Goal: Find contact information: Find contact information

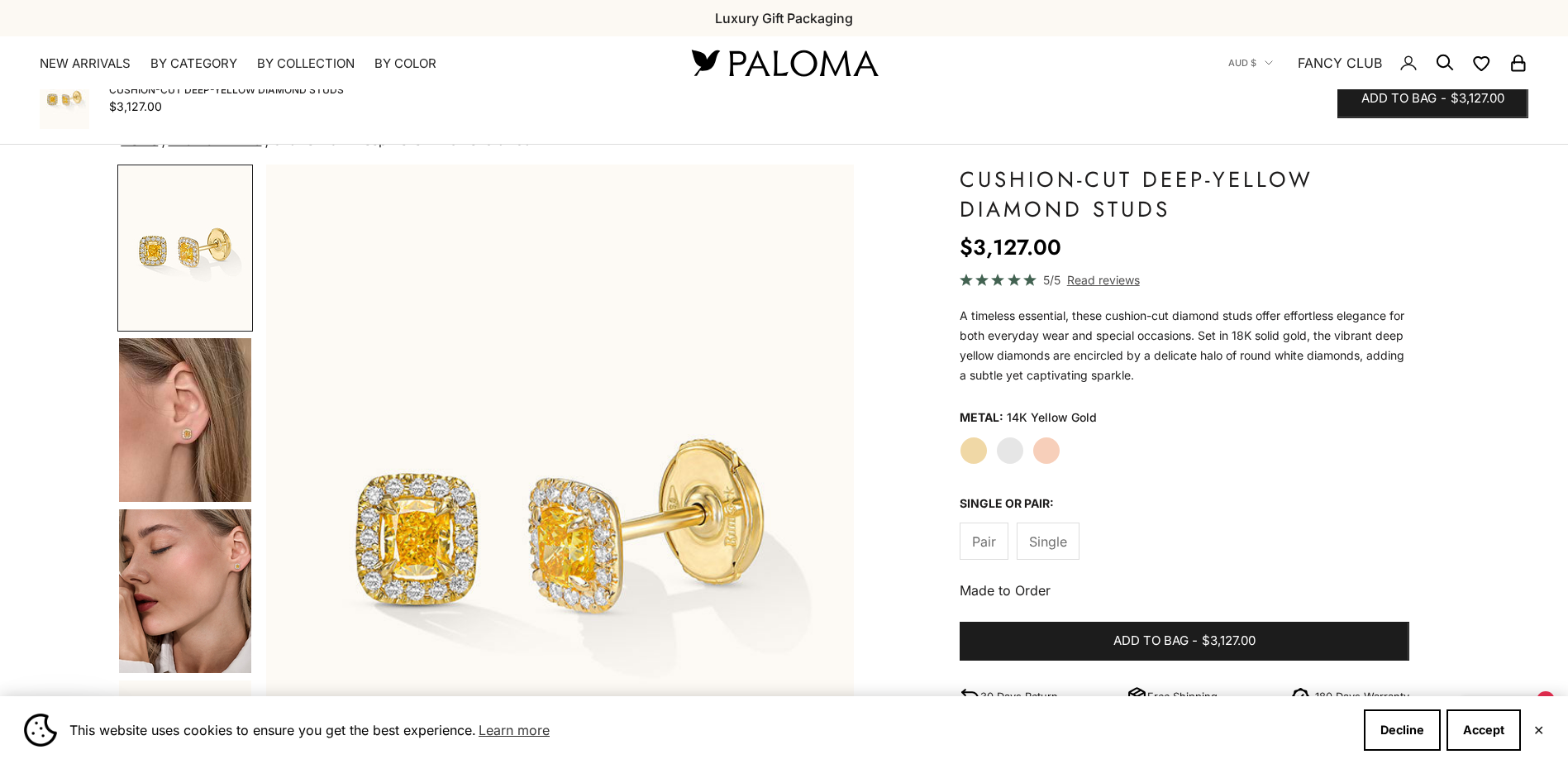
scroll to position [1178, 0]
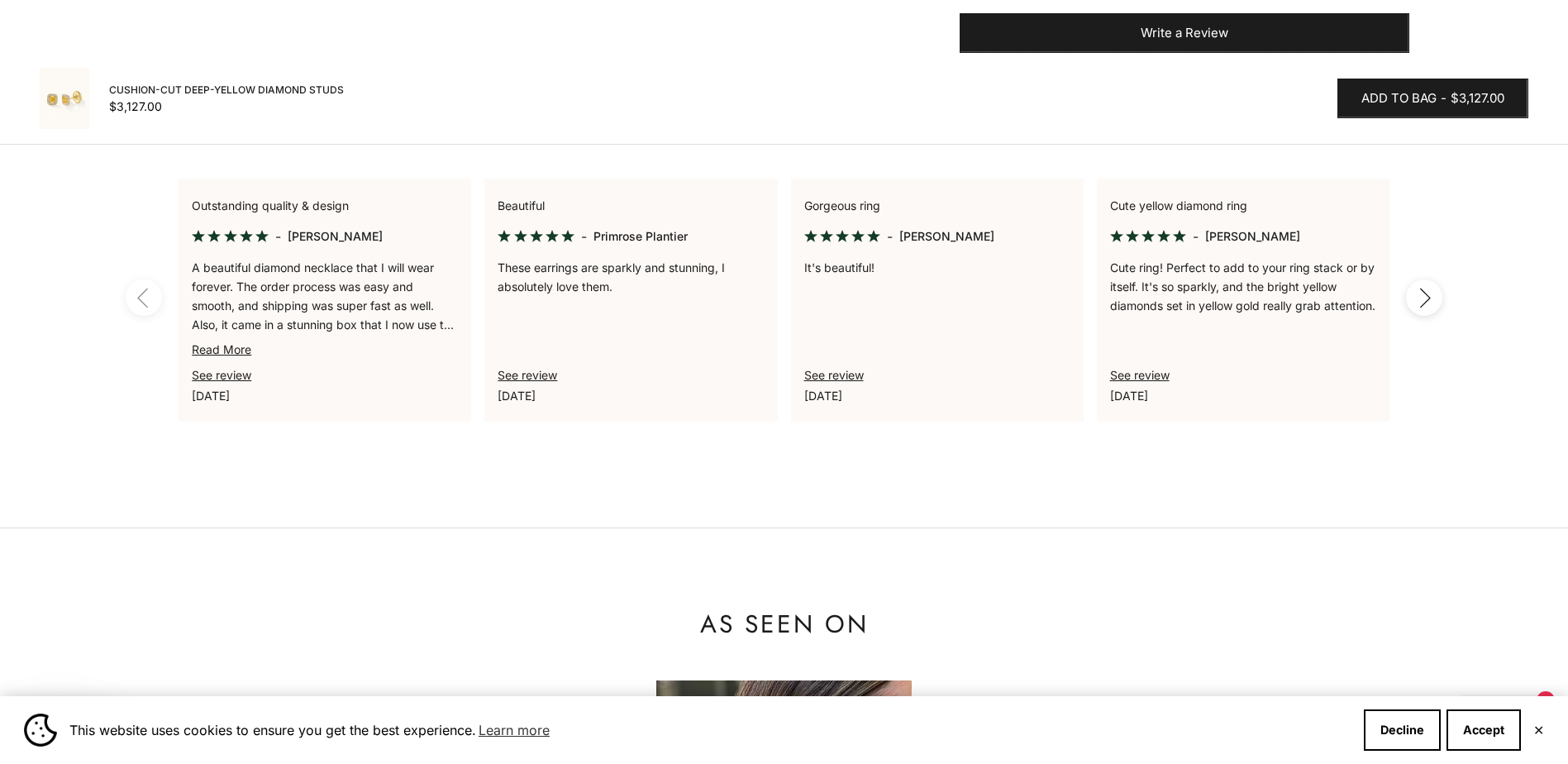
click at [230, 354] on link "Read More" at bounding box center [222, 349] width 59 height 14
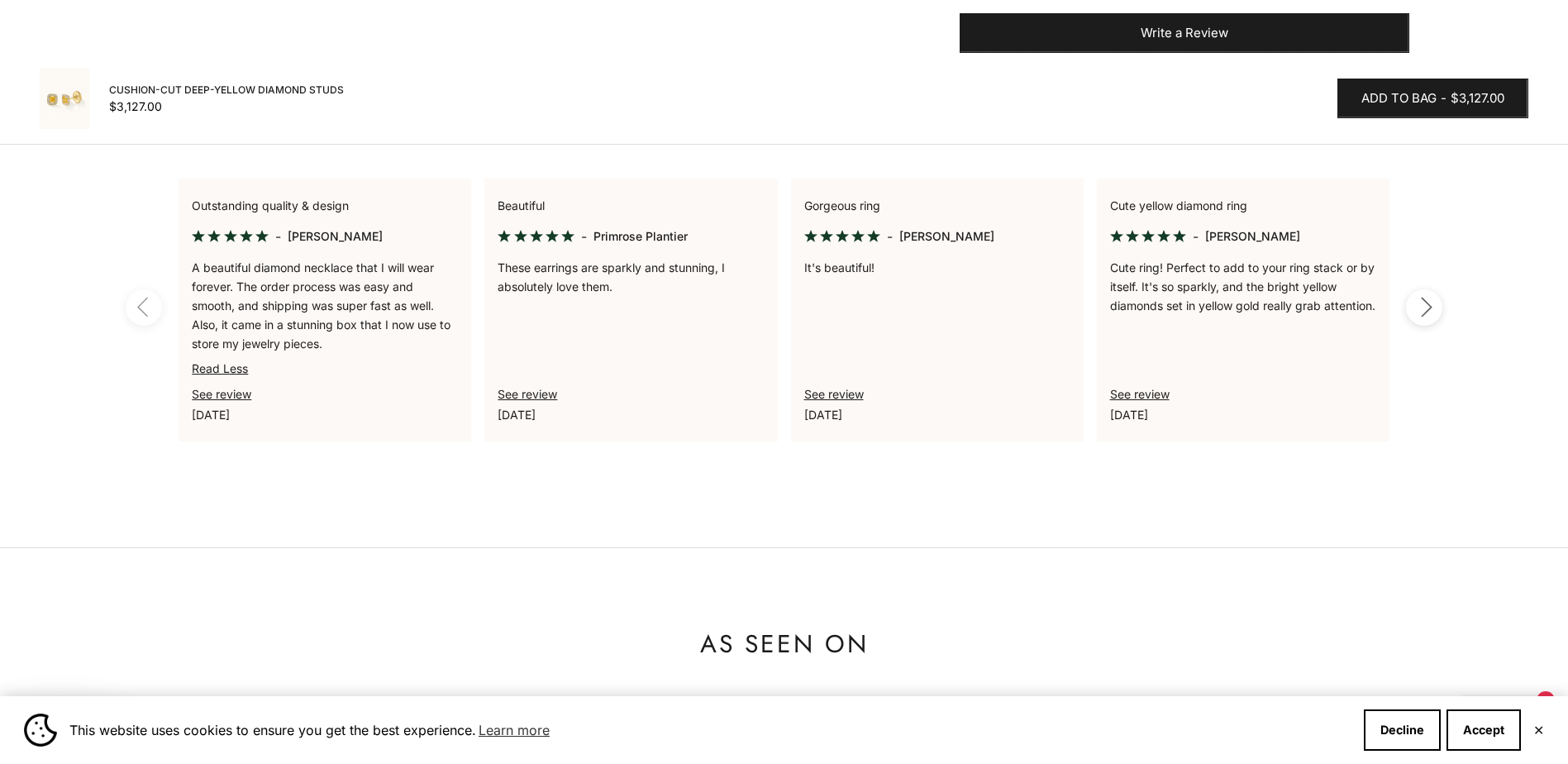
click at [1432, 298] on icon "button" at bounding box center [1424, 307] width 19 height 20
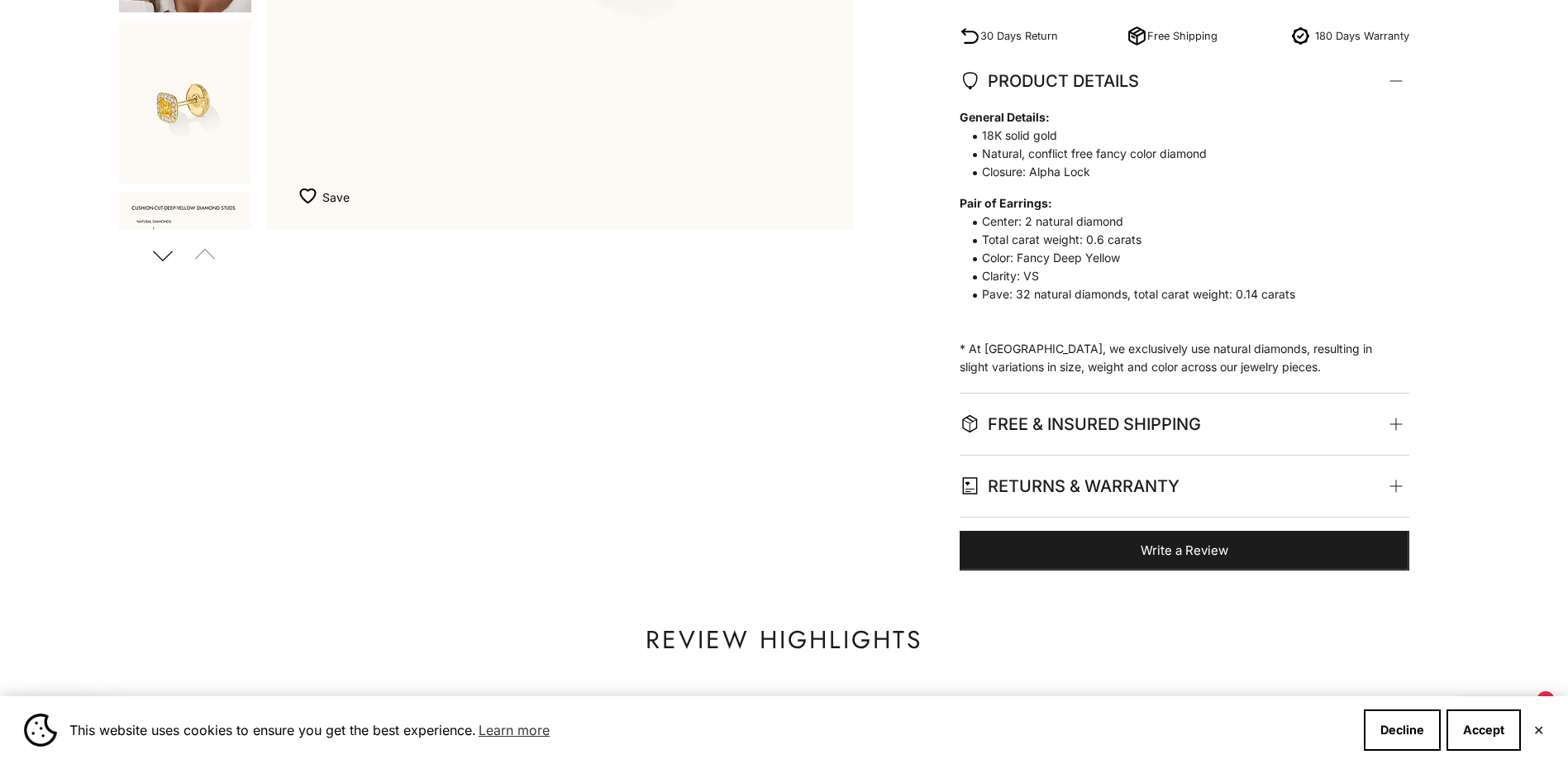
scroll to position [661, 0]
click at [1398, 419] on span "FREE & INSURED SHIPPING" at bounding box center [1180, 423] width 441 height 61
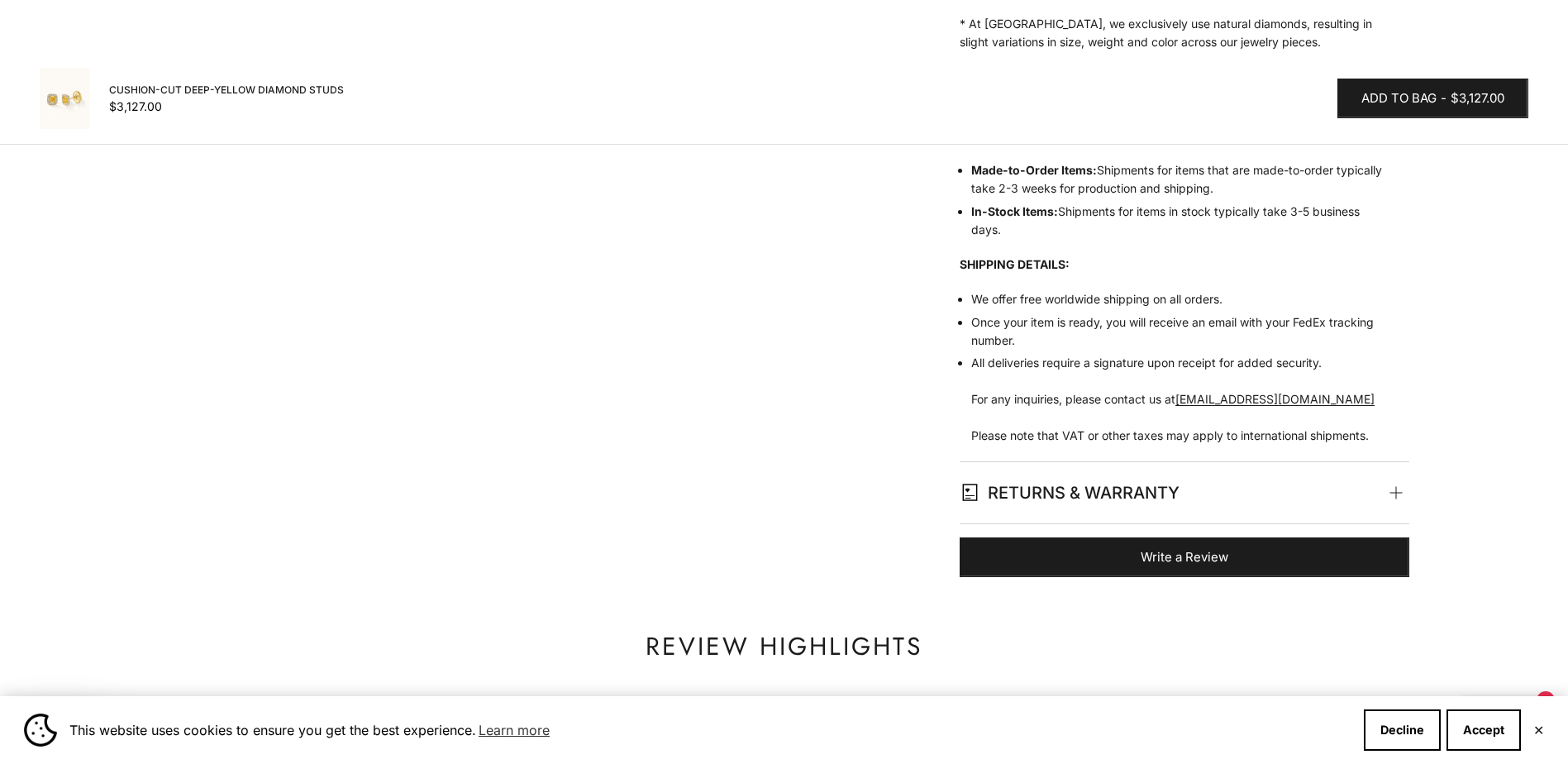
scroll to position [992, 0]
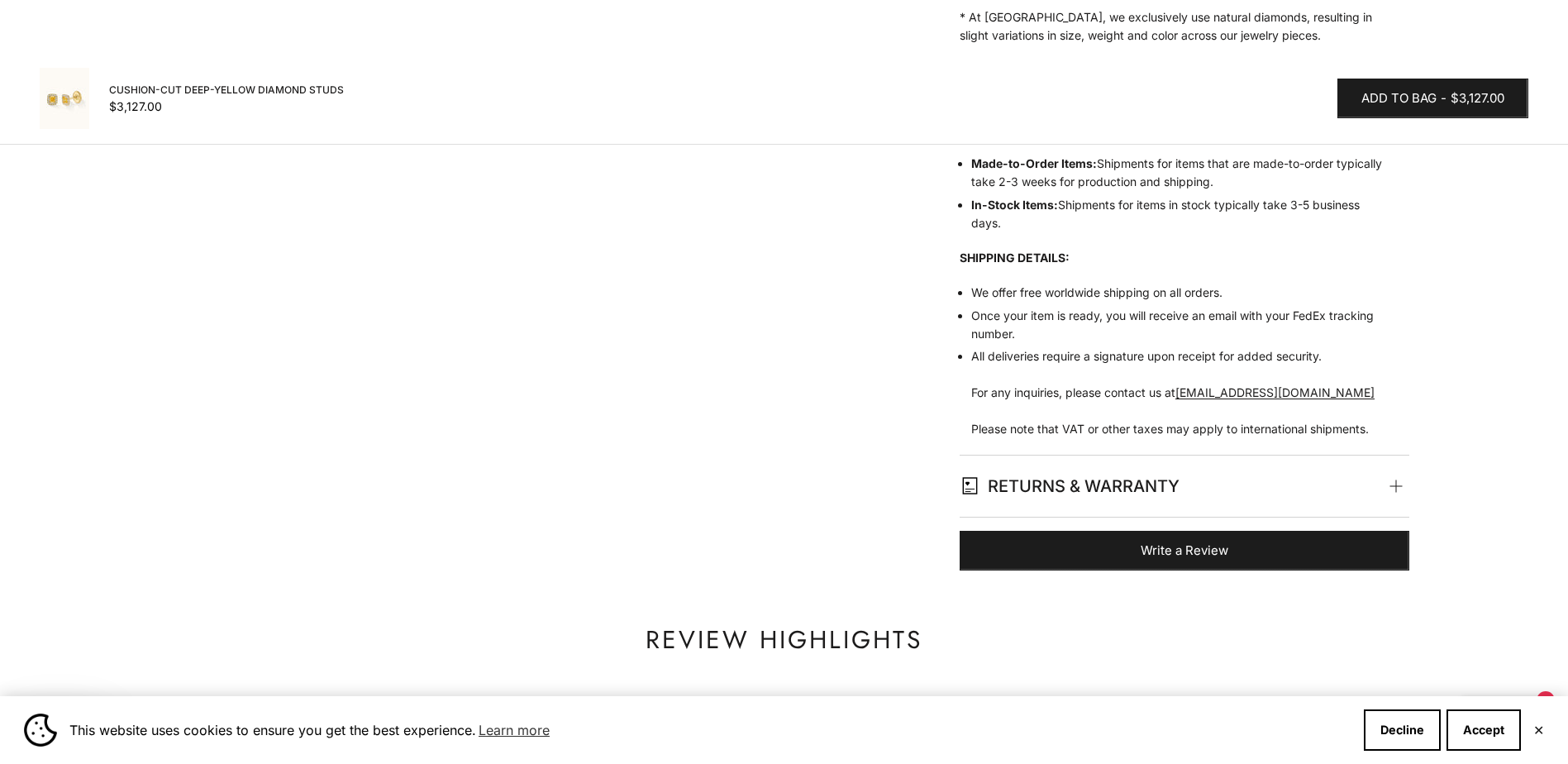
click at [1396, 483] on span at bounding box center [1396, 486] width 7 height 7
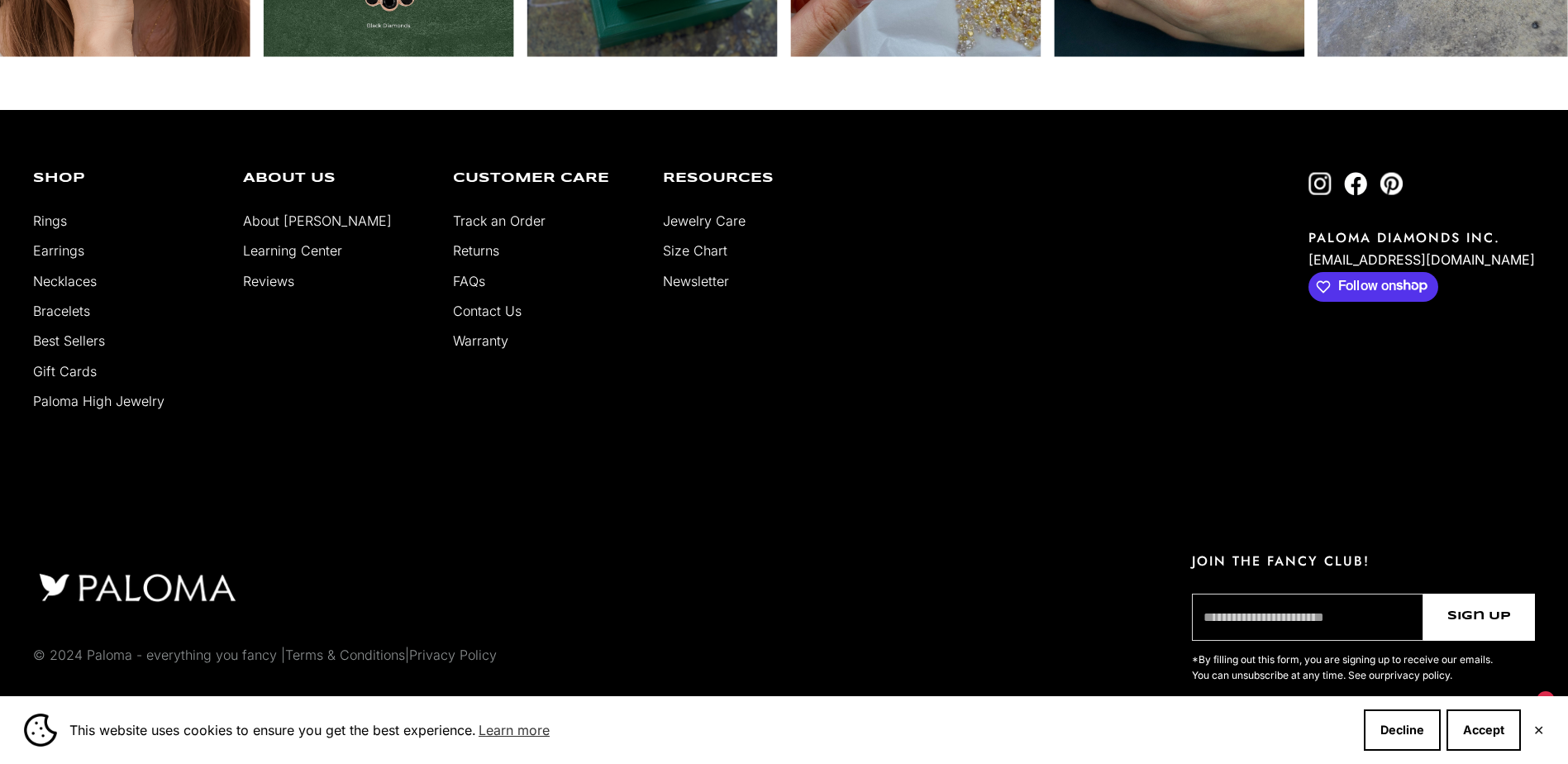
scroll to position [4060, 0]
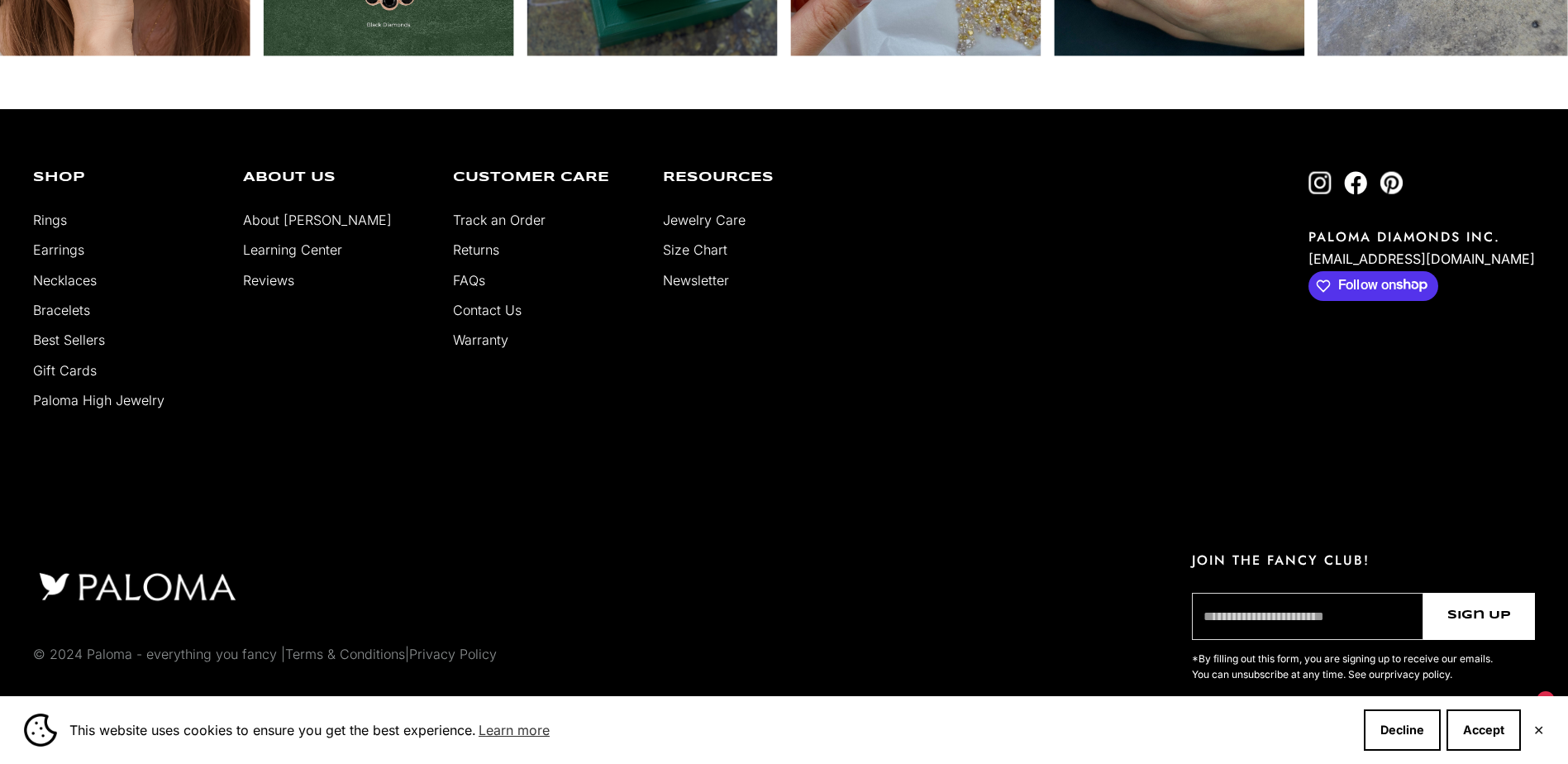
click at [479, 307] on link "Contact Us" at bounding box center [487, 310] width 69 height 17
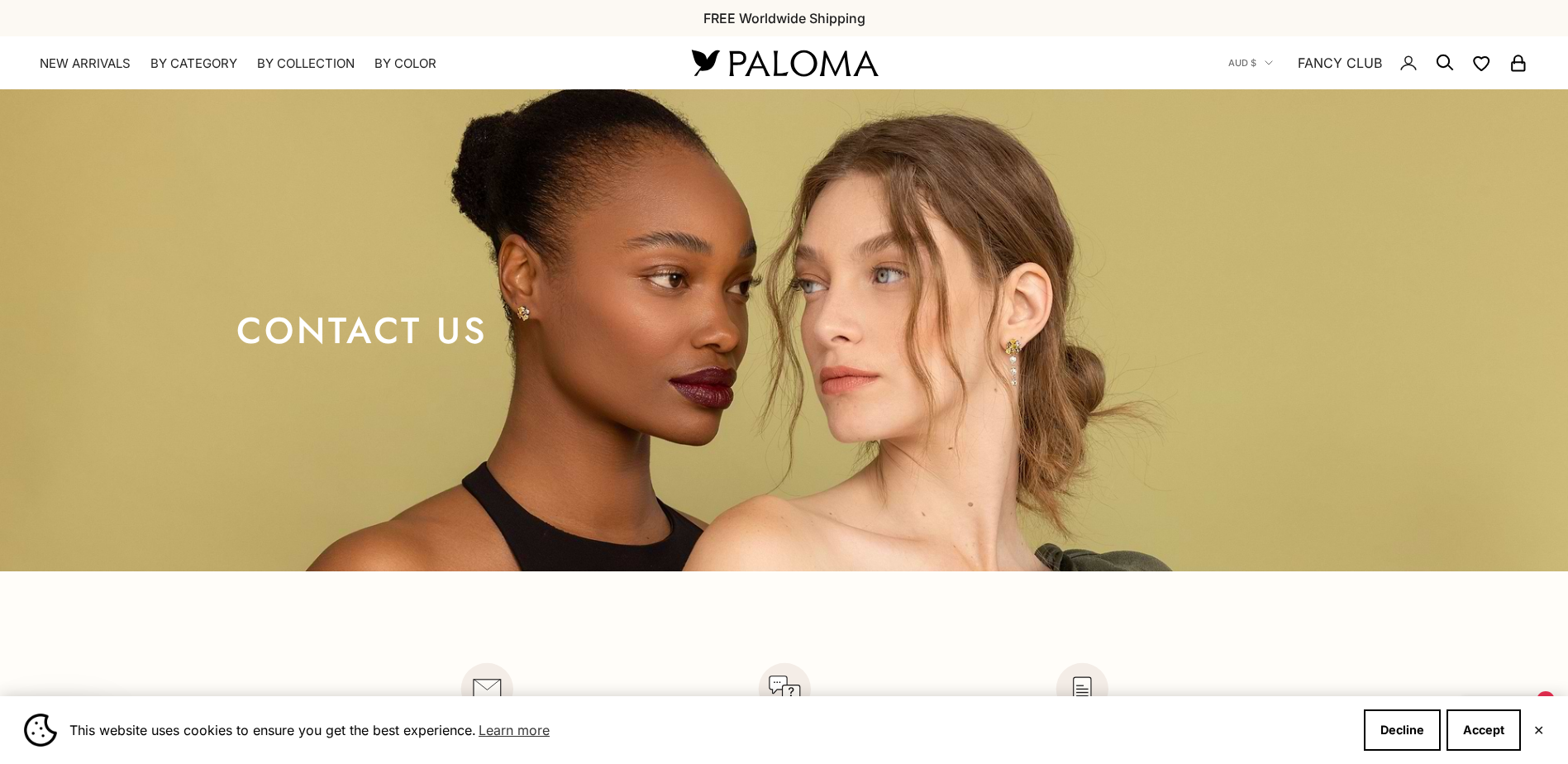
click at [773, 57] on img at bounding box center [784, 62] width 199 height 34
